Goal: Task Accomplishment & Management: Use online tool/utility

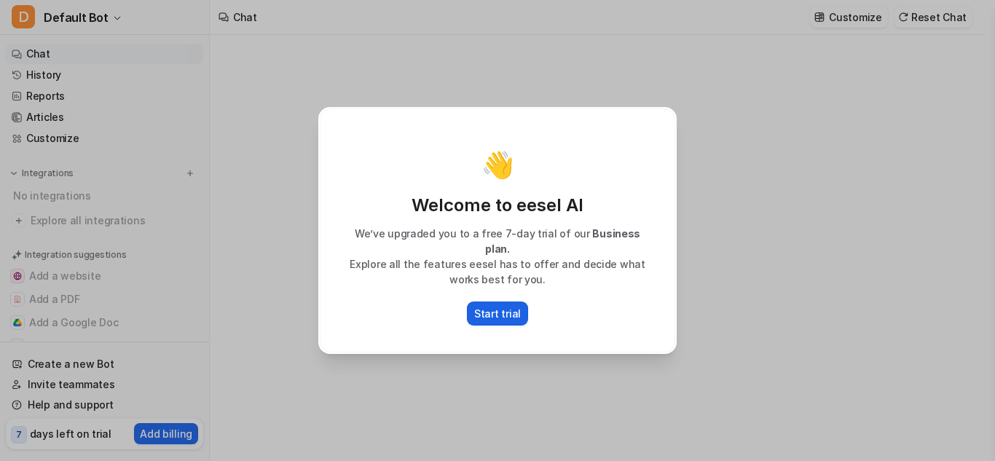
click at [498, 306] on p "Start trial" at bounding box center [497, 313] width 47 height 15
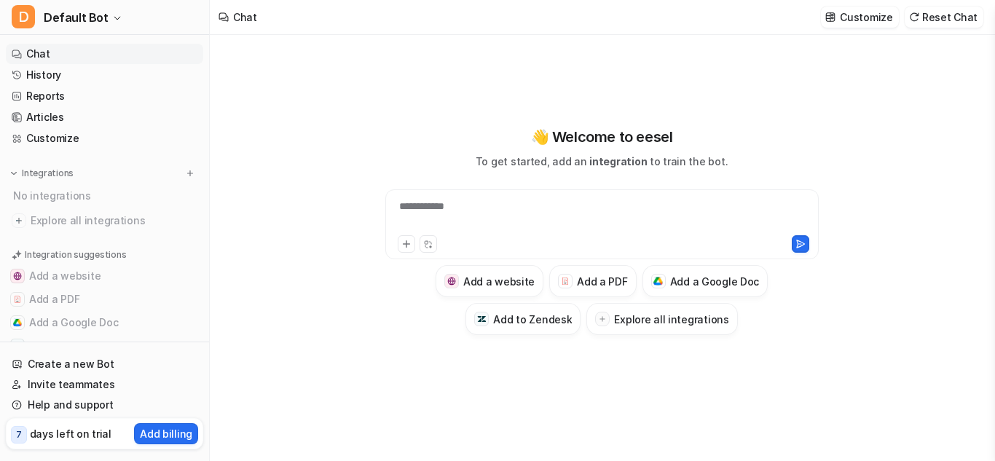
scroll to position [39, 0]
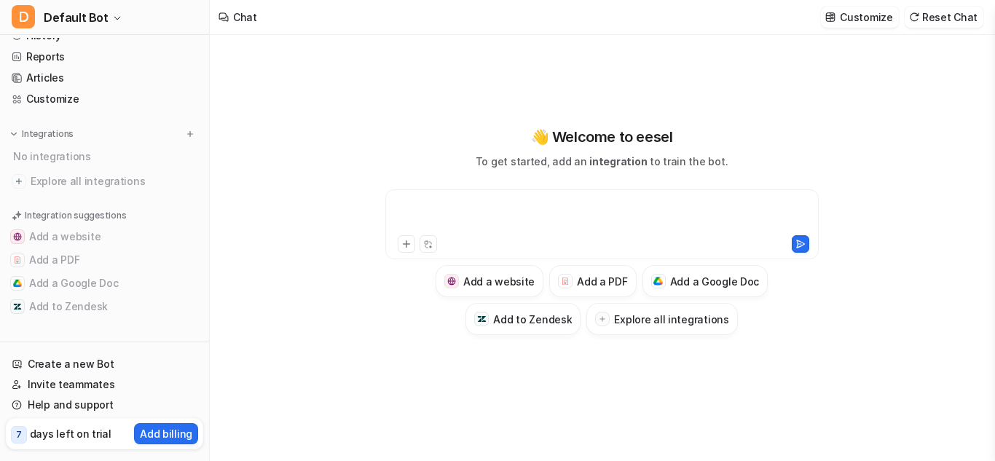
click at [409, 199] on div at bounding box center [602, 216] width 426 height 34
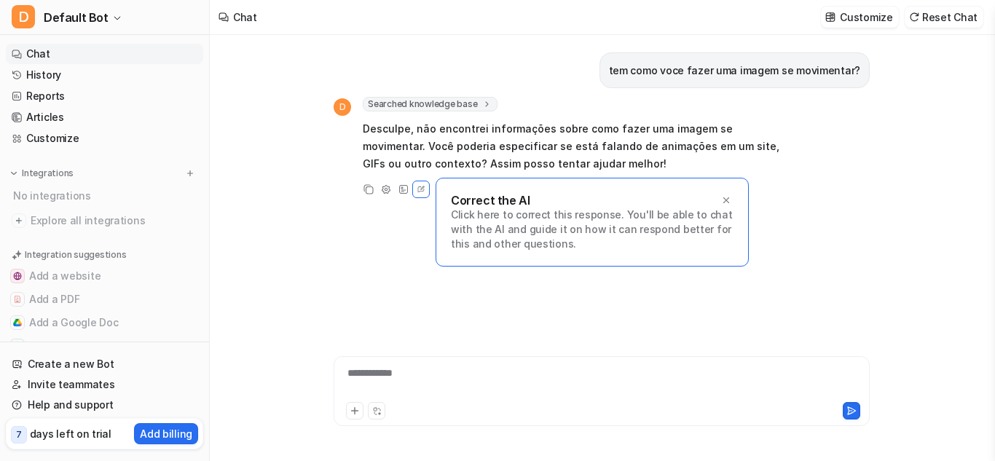
click at [484, 165] on p "Desculpe, não encontrei informações sobre como fazer uma imagem se movimentar. …" at bounding box center [576, 146] width 426 height 52
click at [722, 199] on icon at bounding box center [726, 200] width 10 height 10
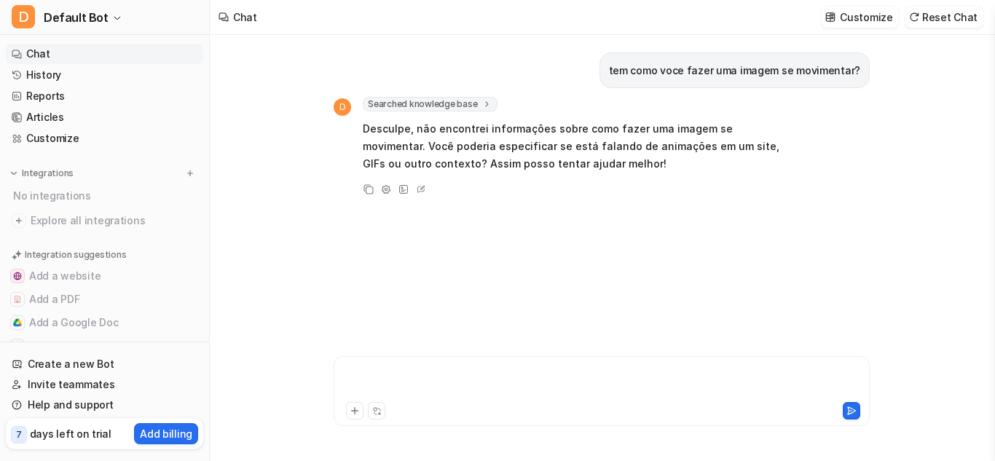
click at [527, 384] on div at bounding box center [601, 383] width 529 height 34
